Goal: Task Accomplishment & Management: Use online tool/utility

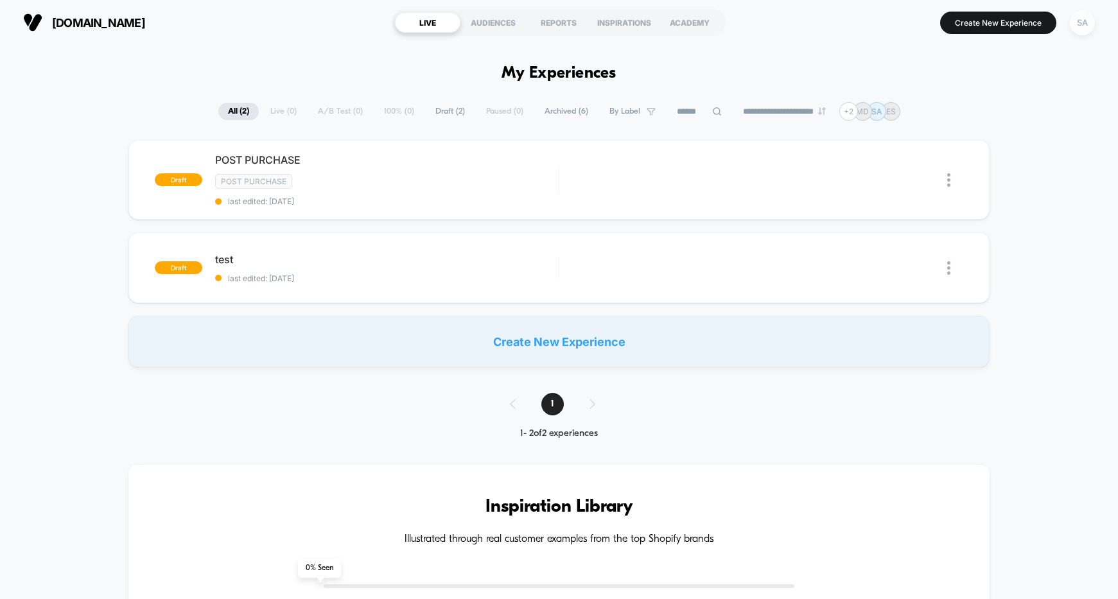
click at [1082, 20] on div "SA" at bounding box center [1082, 22] width 25 height 25
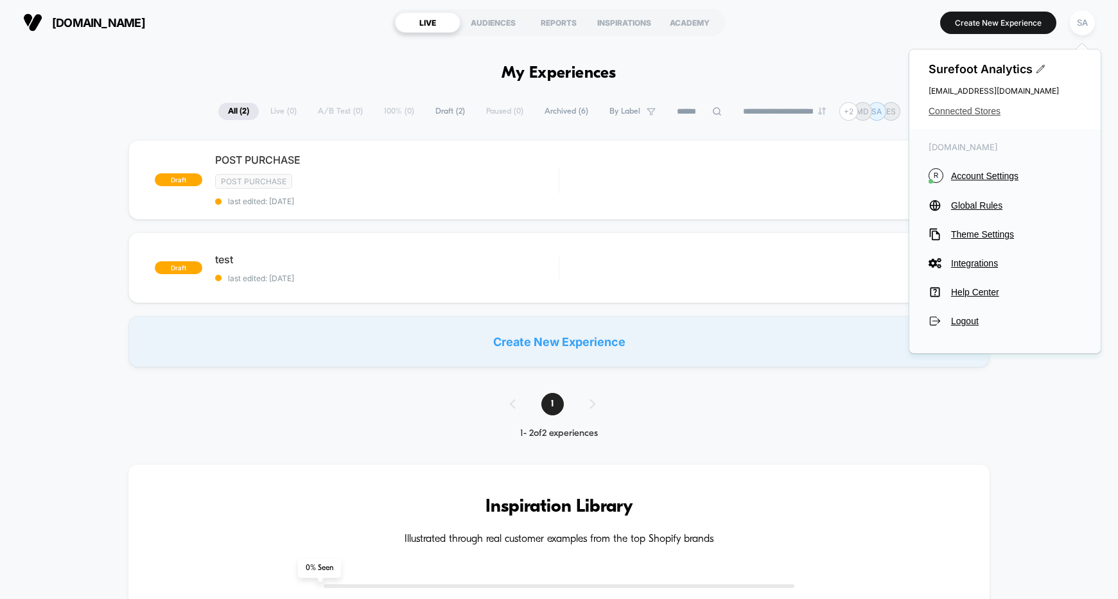
click at [989, 109] on span "Connected Stores" at bounding box center [1005, 111] width 153 height 10
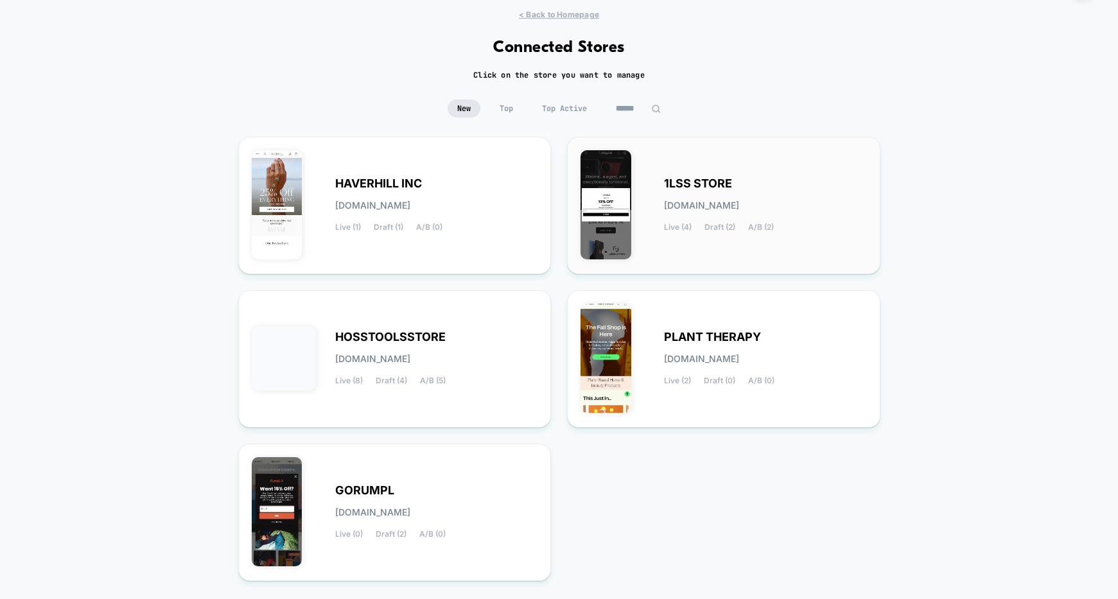
scroll to position [87, 0]
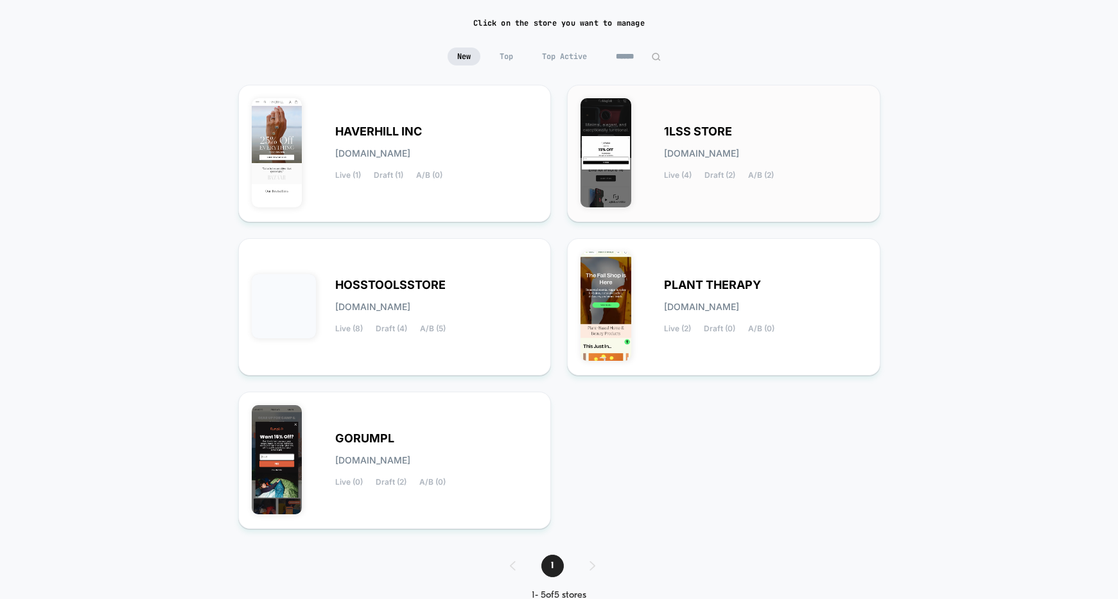
click at [765, 166] on div "1LSS STORE [DOMAIN_NAME] Live (4) Draft (2) A/B (2)" at bounding box center [765, 153] width 203 height 53
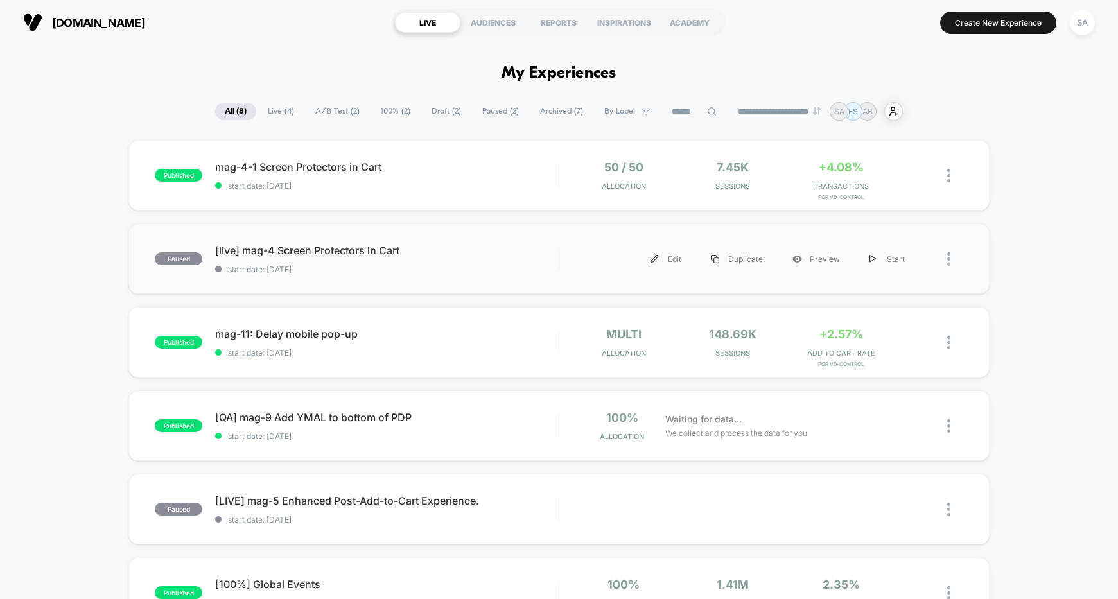
scroll to position [185, 0]
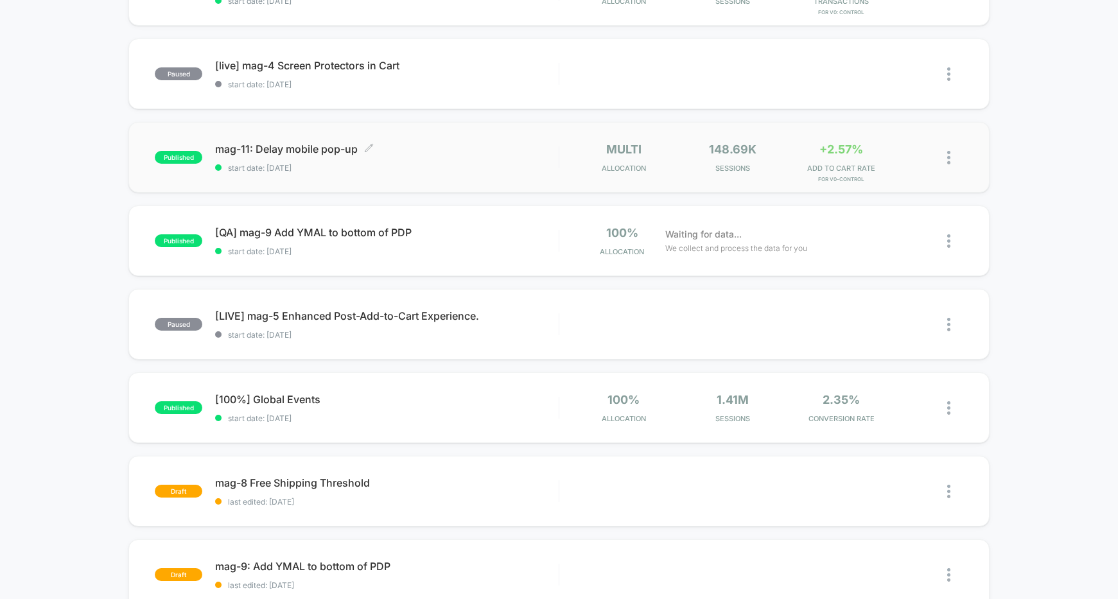
click at [326, 149] on span "mag-11: Delay mobile pop-up Click to edit experience details" at bounding box center [387, 149] width 344 height 13
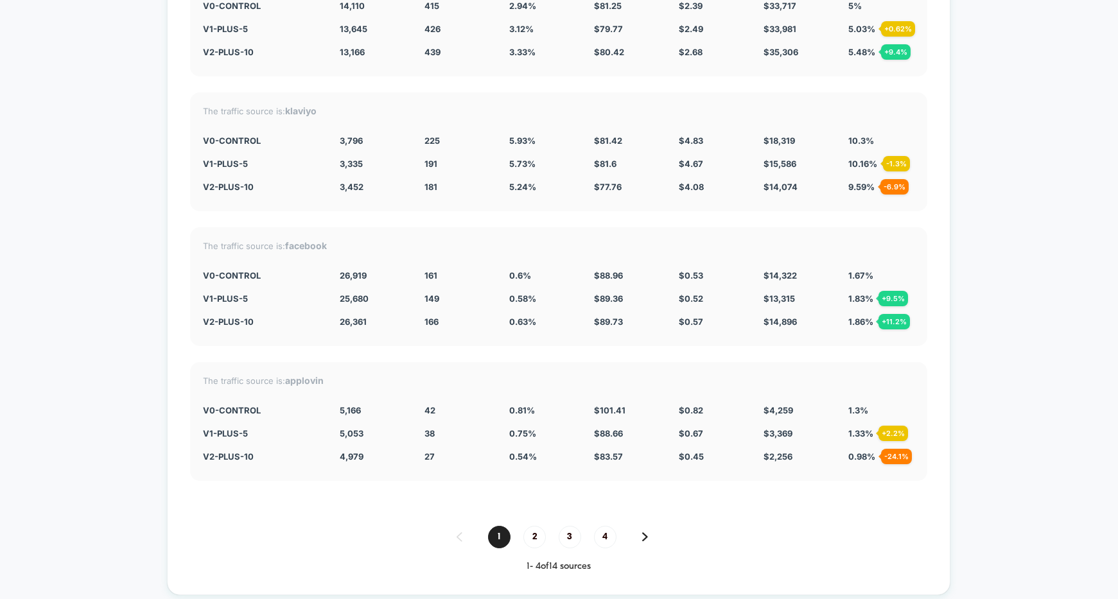
scroll to position [2522, 0]
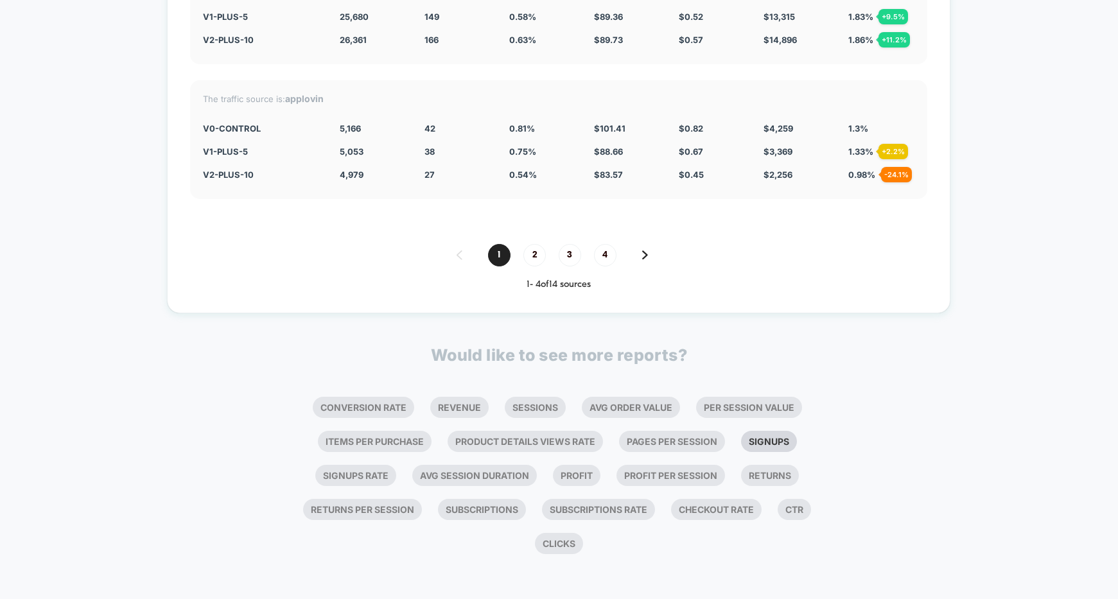
click at [771, 439] on li "Signups" at bounding box center [769, 441] width 56 height 21
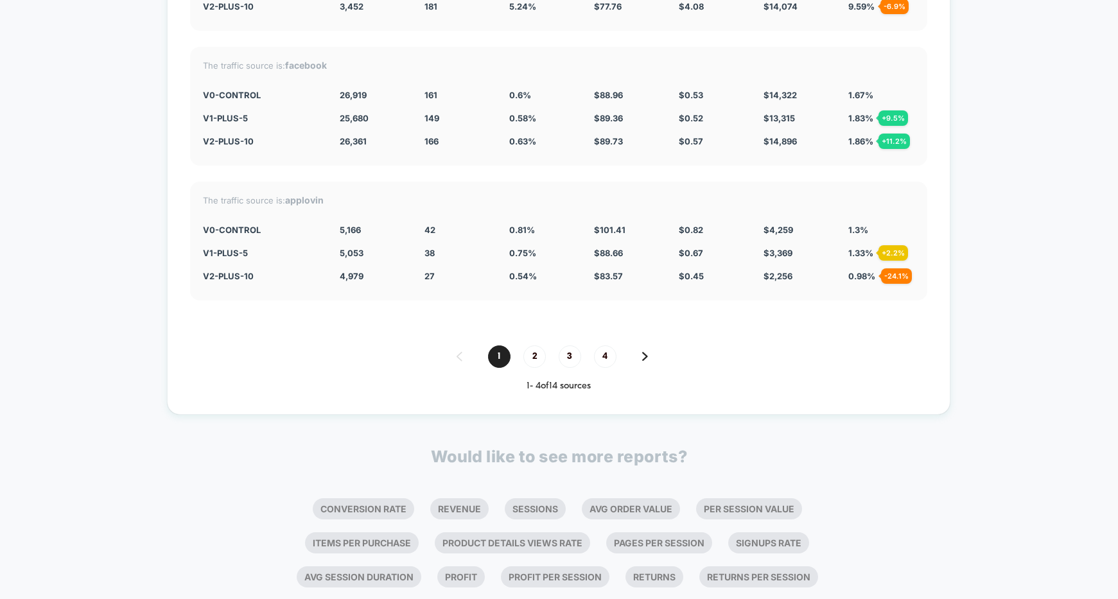
scroll to position [2804, 0]
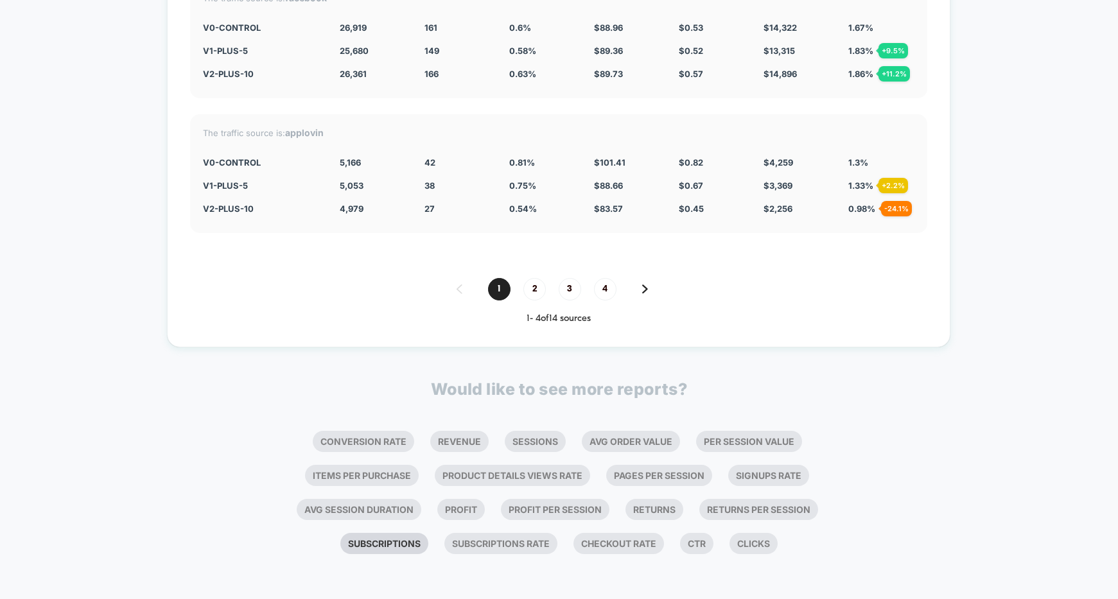
click at [376, 547] on li "Subscriptions" at bounding box center [384, 543] width 88 height 21
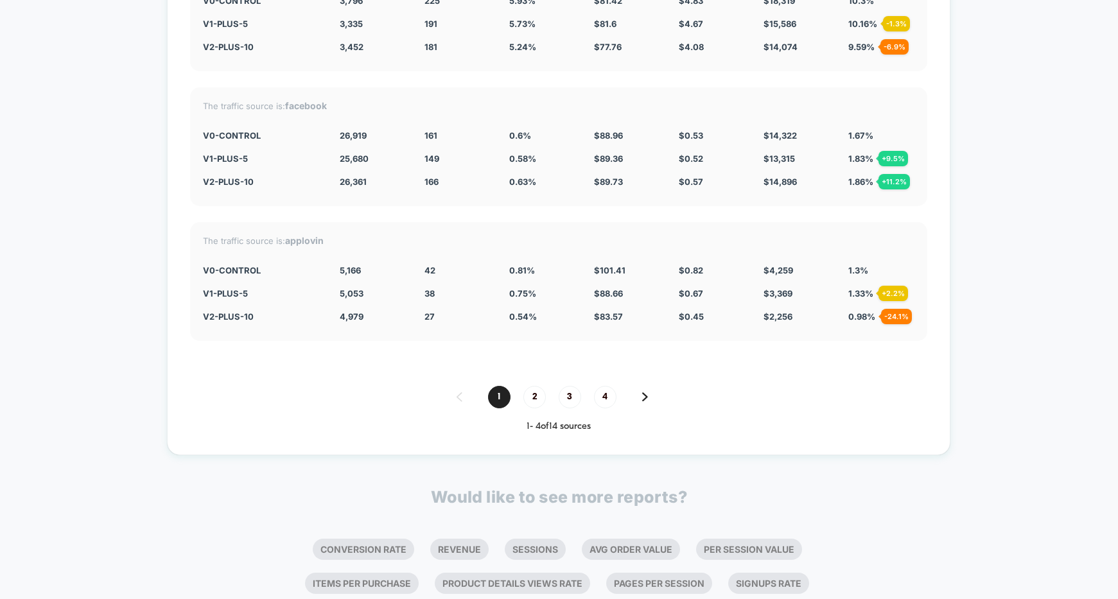
scroll to position [3120, 0]
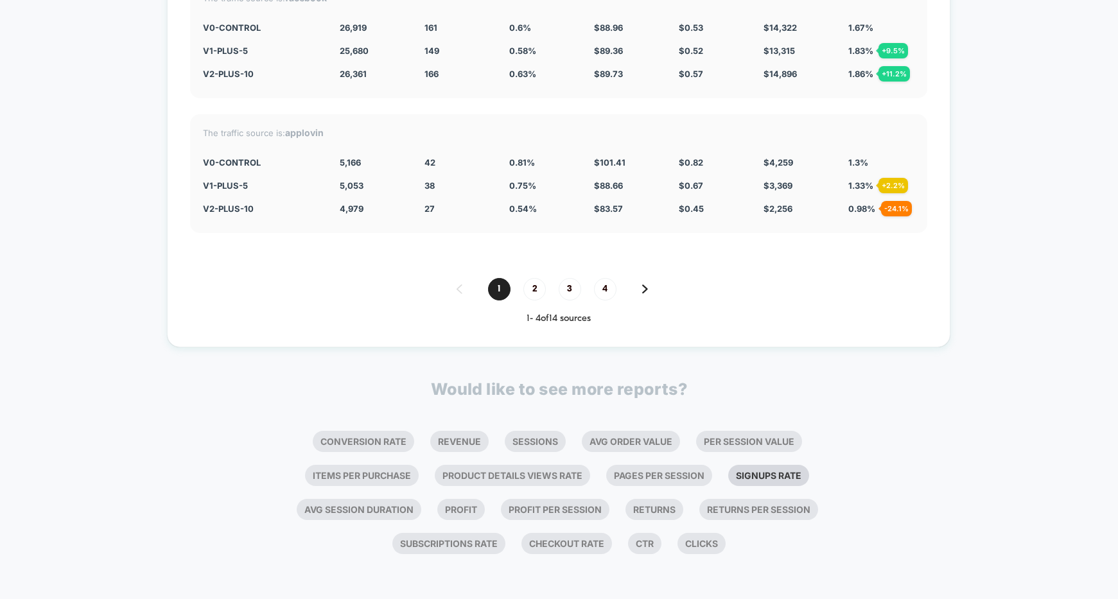
click at [753, 475] on li "Signups Rate" at bounding box center [768, 475] width 81 height 21
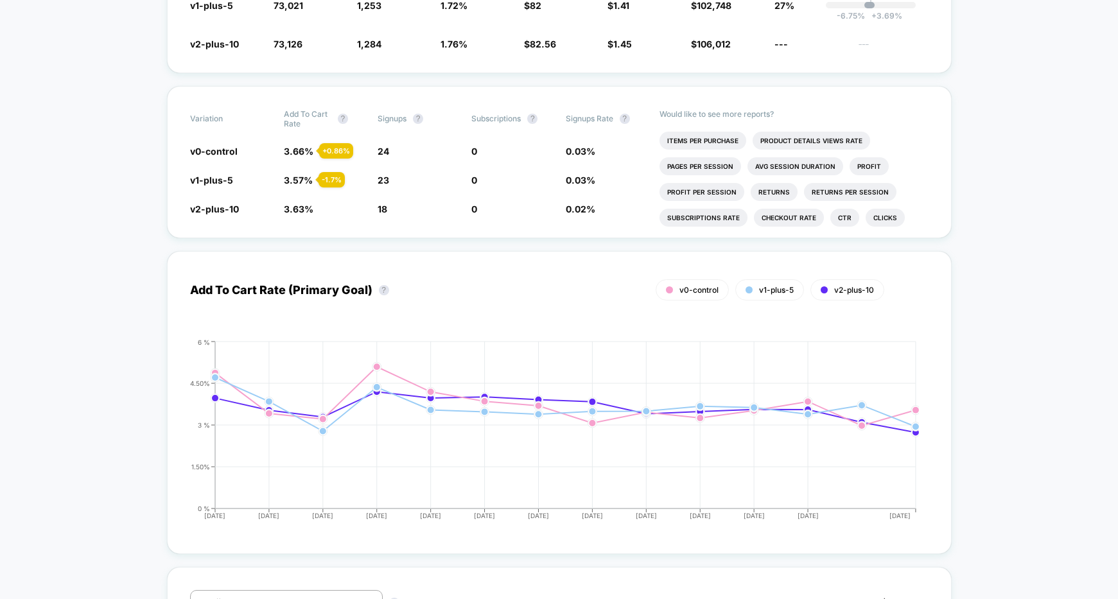
scroll to position [0, 0]
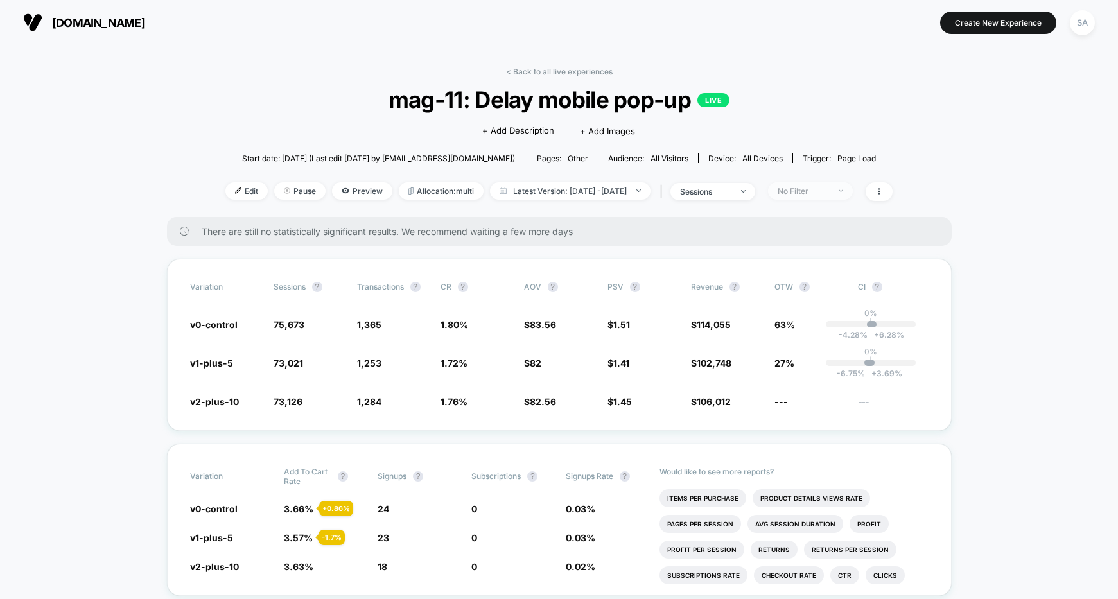
click at [829, 190] on div "No Filter" at bounding box center [803, 191] width 51 height 10
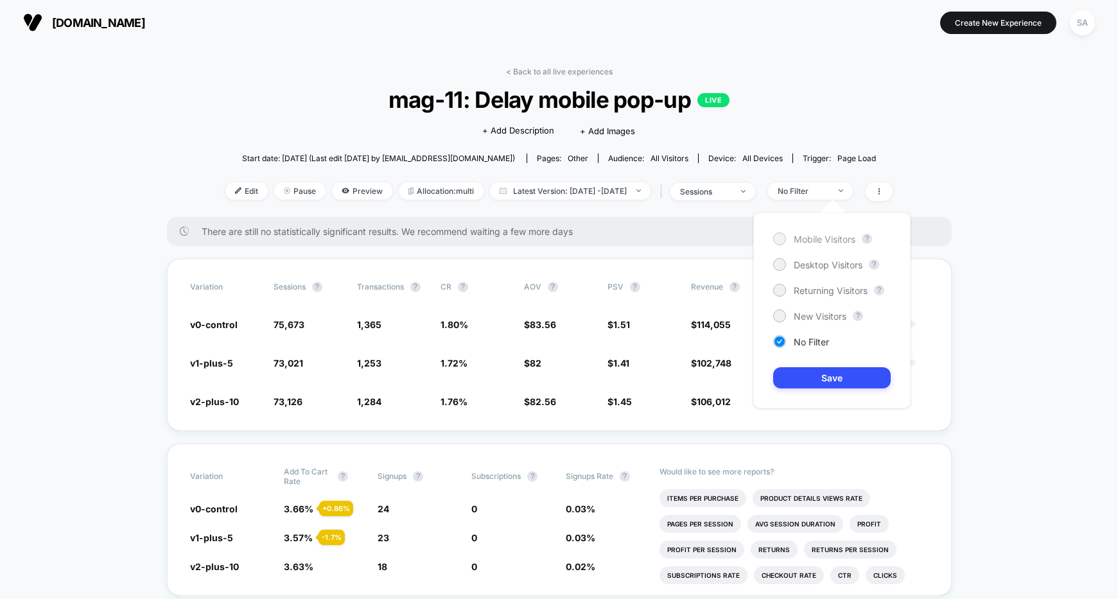
click at [803, 241] on span "Mobile Visitors" at bounding box center [825, 239] width 62 height 11
click at [843, 373] on button "Save" at bounding box center [832, 377] width 118 height 21
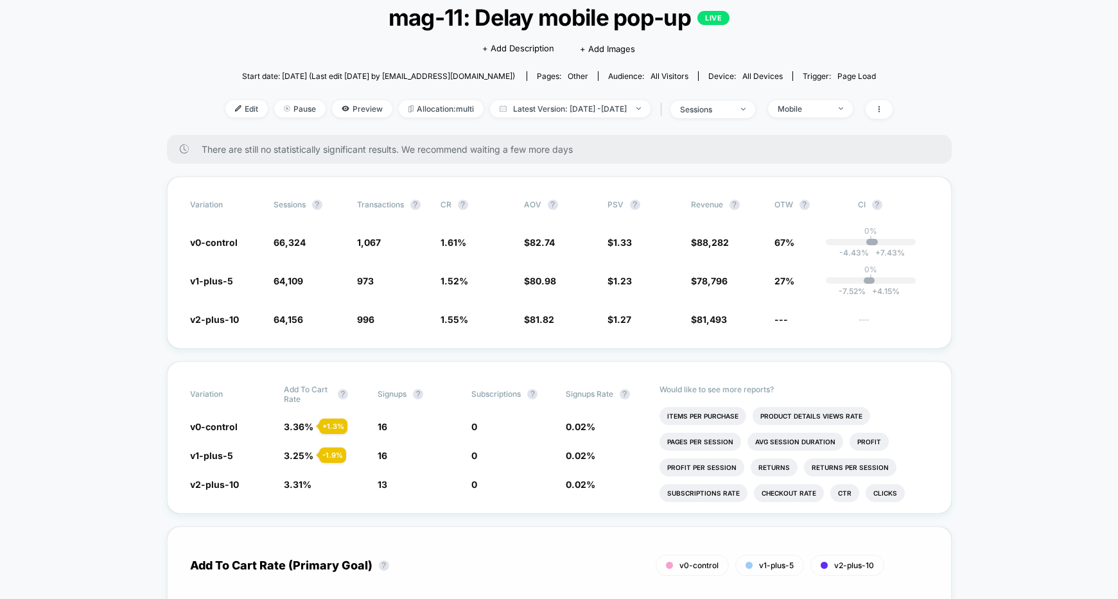
scroll to position [66, 0]
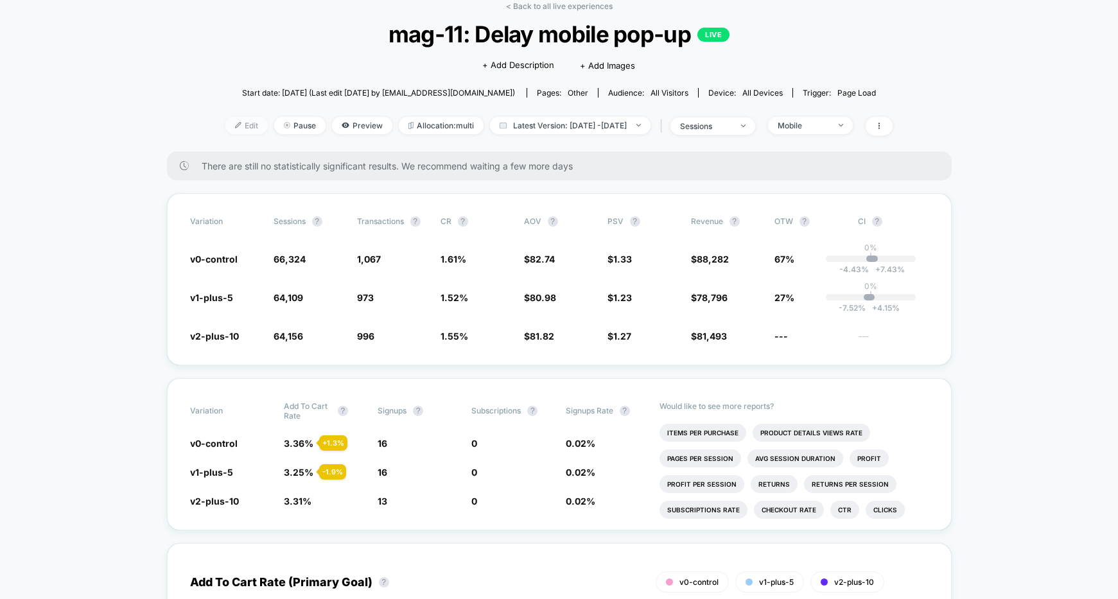
click at [235, 127] on span "Edit" at bounding box center [246, 125] width 42 height 17
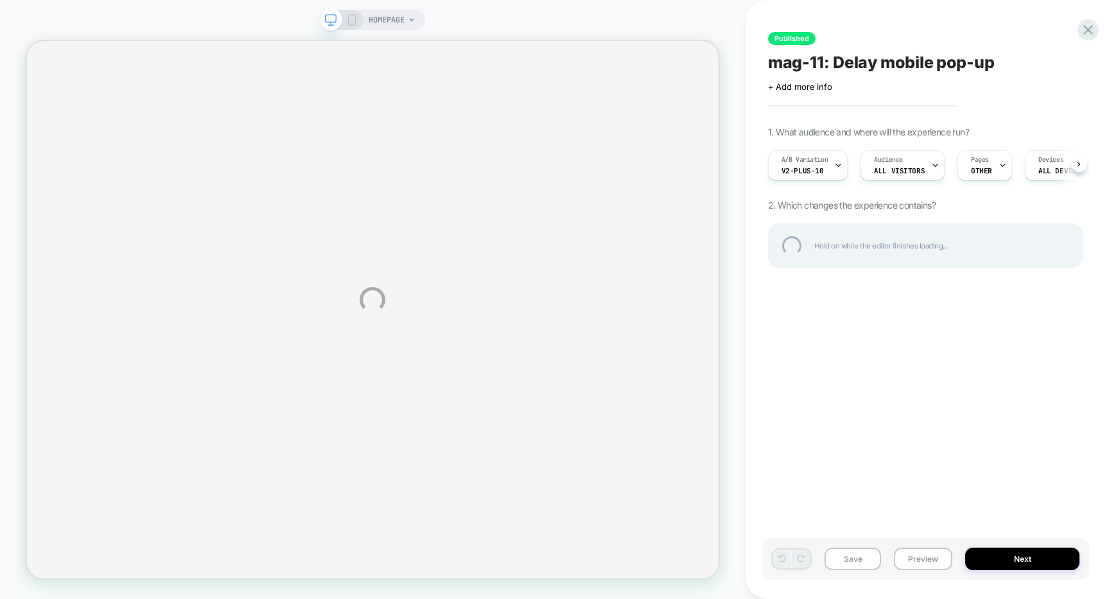
click at [829, 168] on div "HOMEPAGE Published mag-11: Delay mobile pop-up Click to edit experience details…" at bounding box center [559, 299] width 1118 height 599
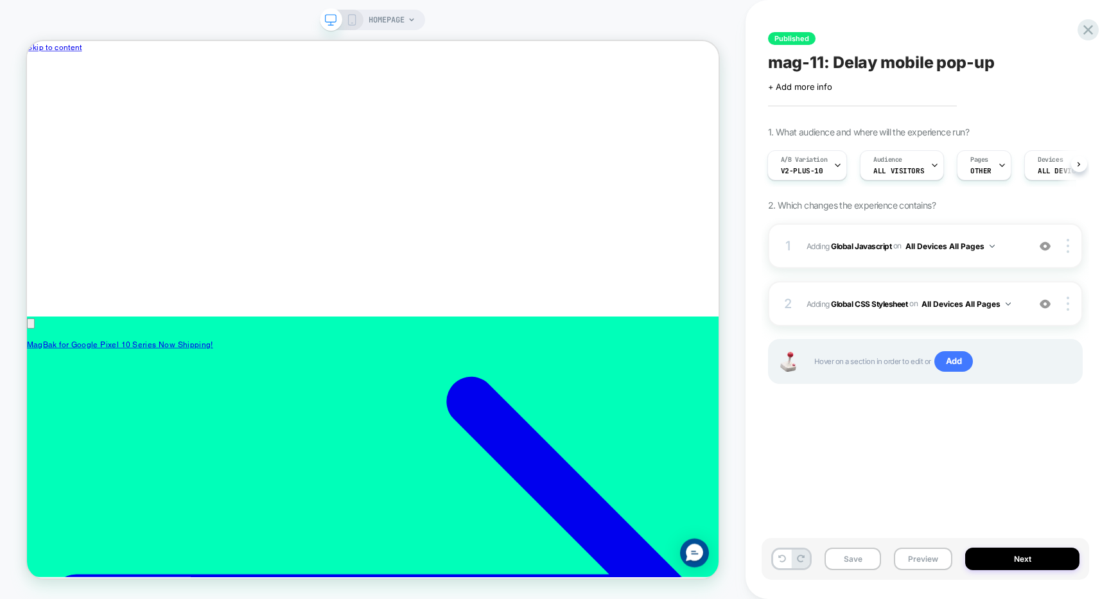
scroll to position [0, 680]
click at [831, 167] on div "A/B Variation v2-plus-10" at bounding box center [804, 165] width 73 height 29
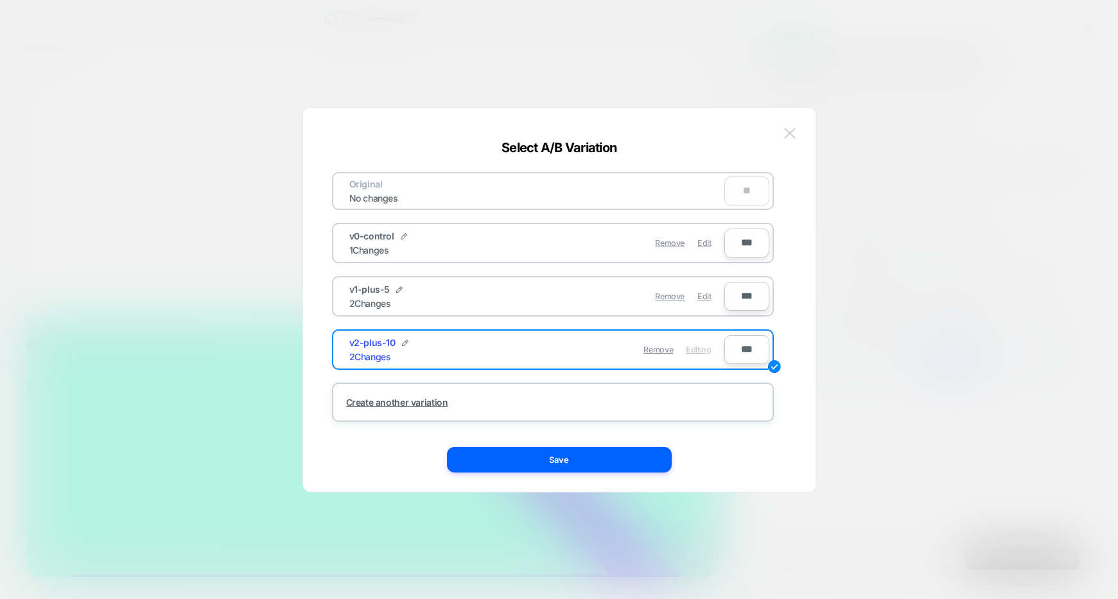
scroll to position [0, 0]
click at [789, 136] on img at bounding box center [790, 133] width 12 height 11
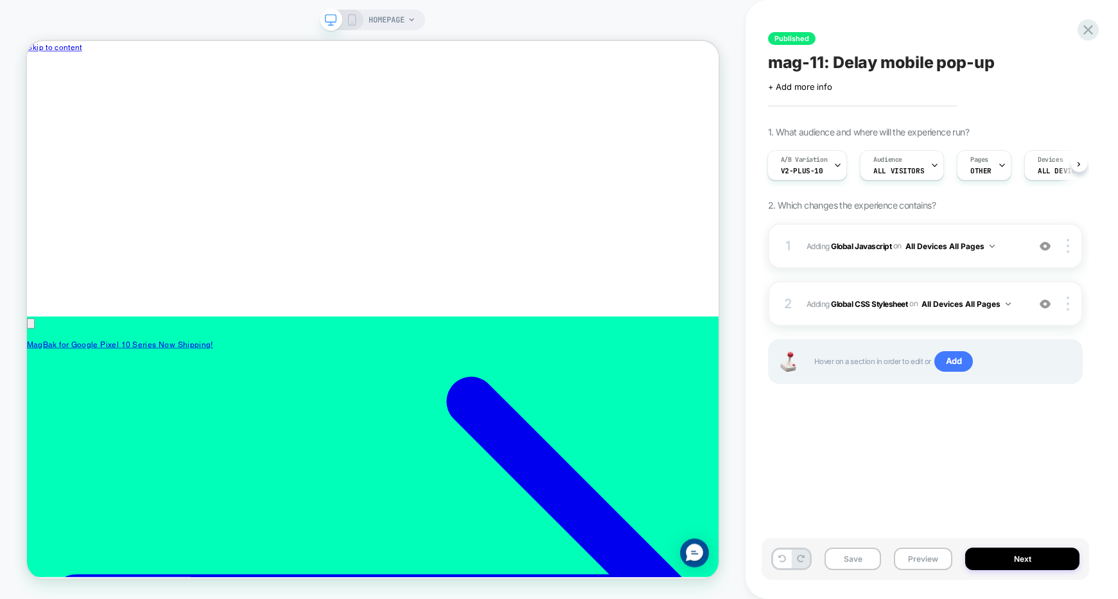
scroll to position [0, 680]
click at [823, 166] on div "A/B Variation v2-plus-10" at bounding box center [804, 165] width 73 height 29
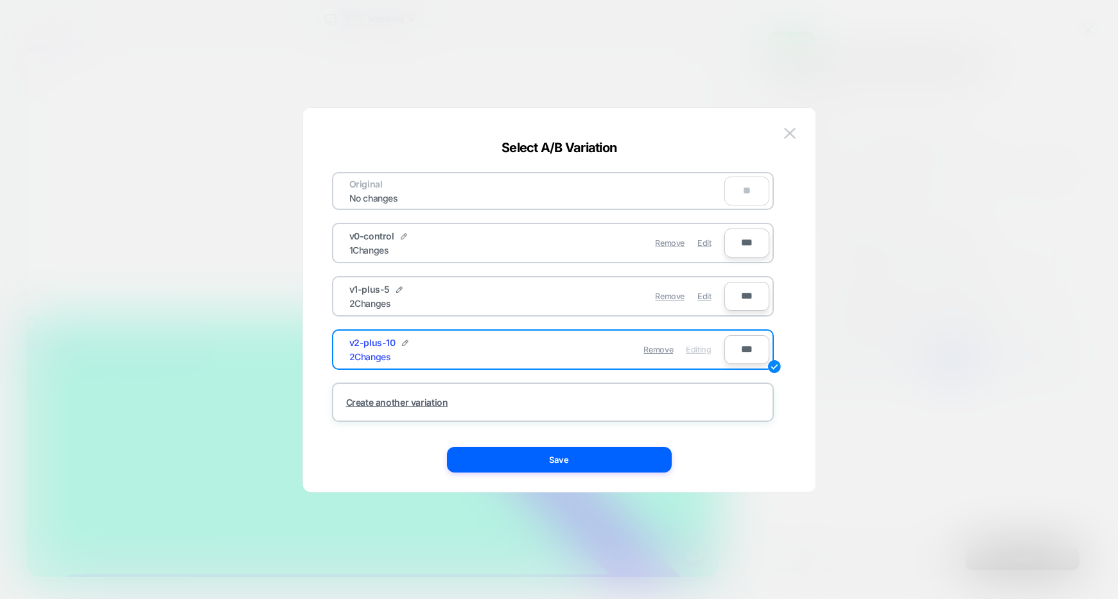
scroll to position [0, 0]
click at [793, 140] on button at bounding box center [789, 133] width 19 height 19
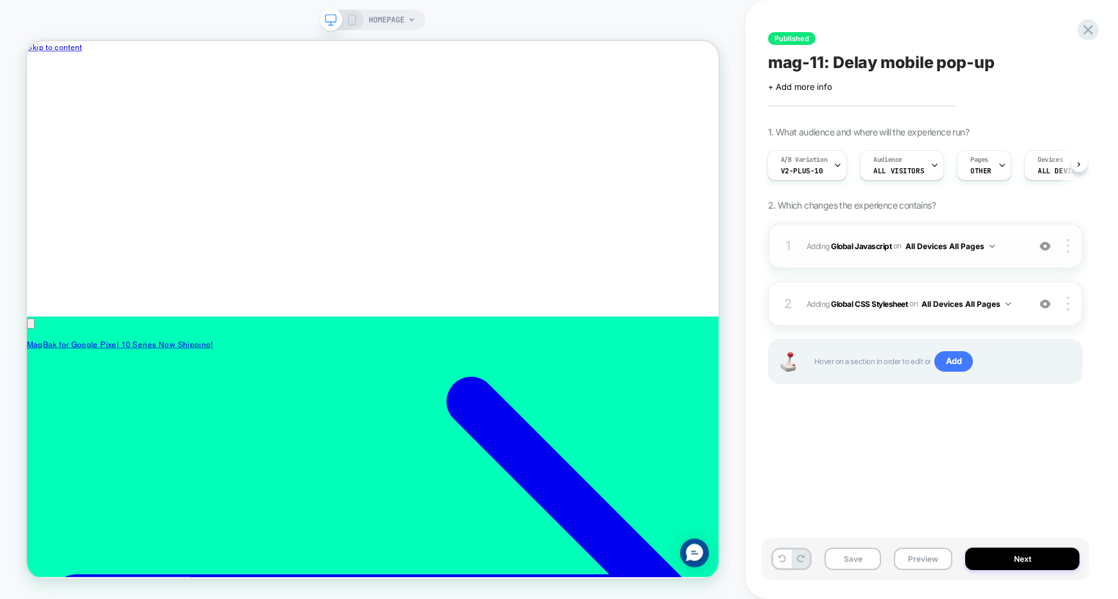
scroll to position [0, 680]
